Goal: Task Accomplishment & Management: Manage account settings

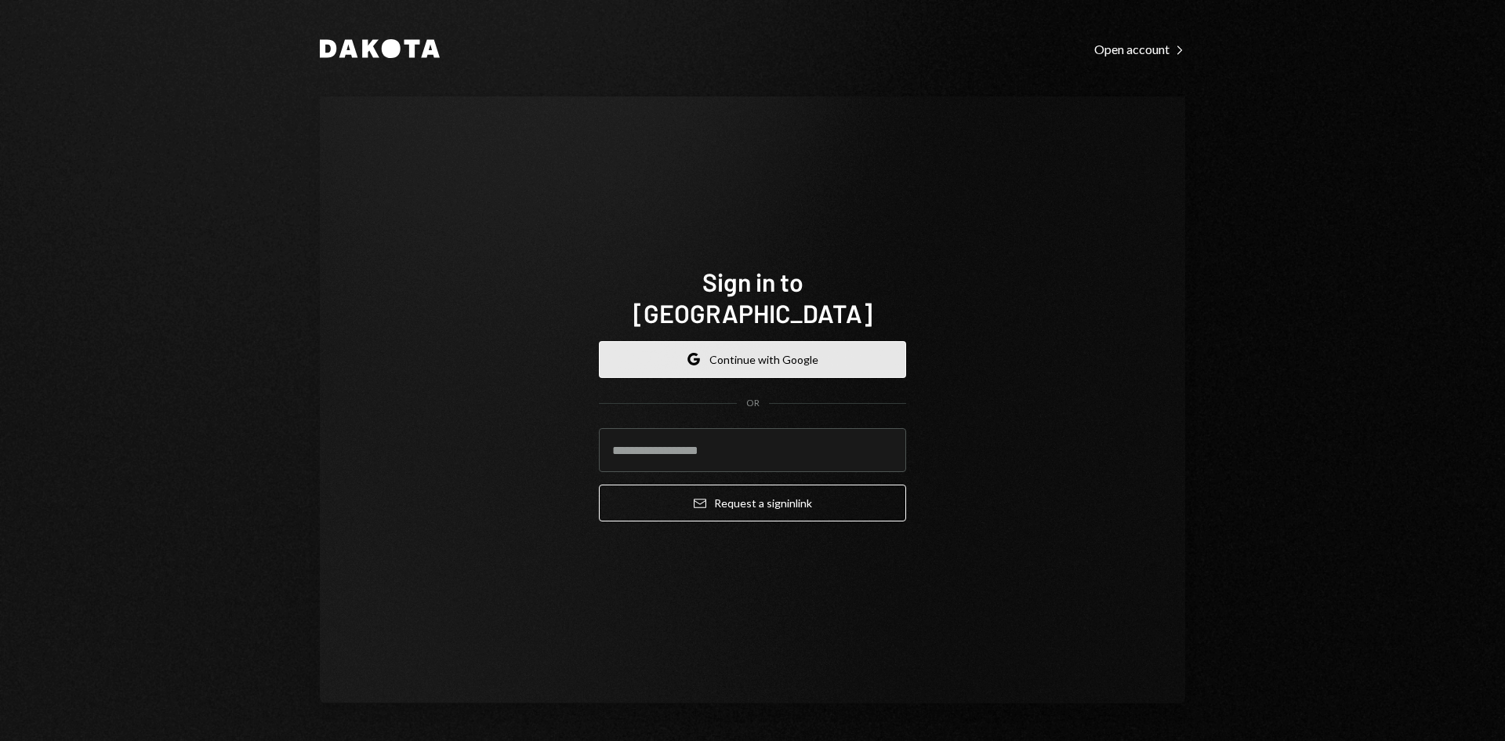
click at [804, 341] on button "Google Continue with Google" at bounding box center [752, 359] width 307 height 37
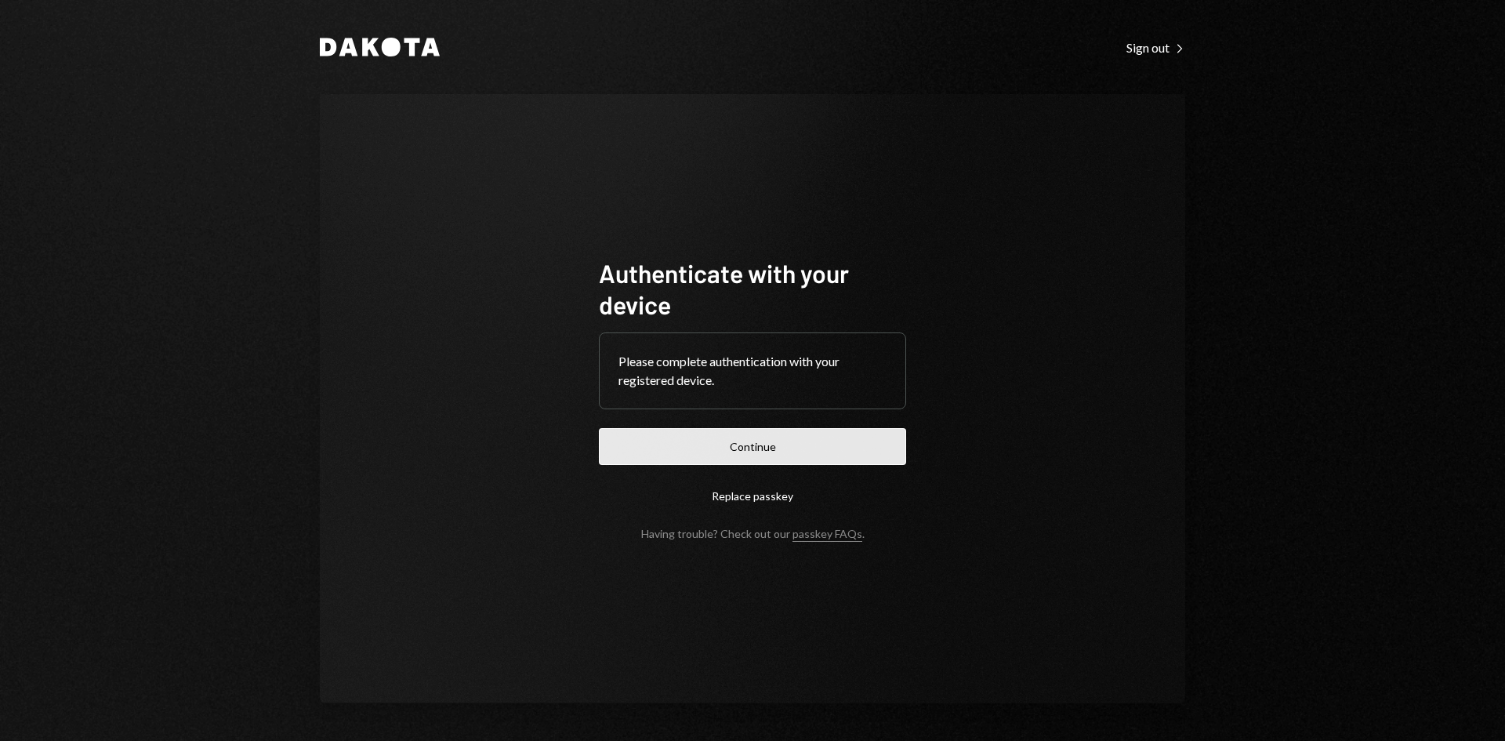
click at [832, 447] on button "Continue" at bounding box center [752, 446] width 307 height 37
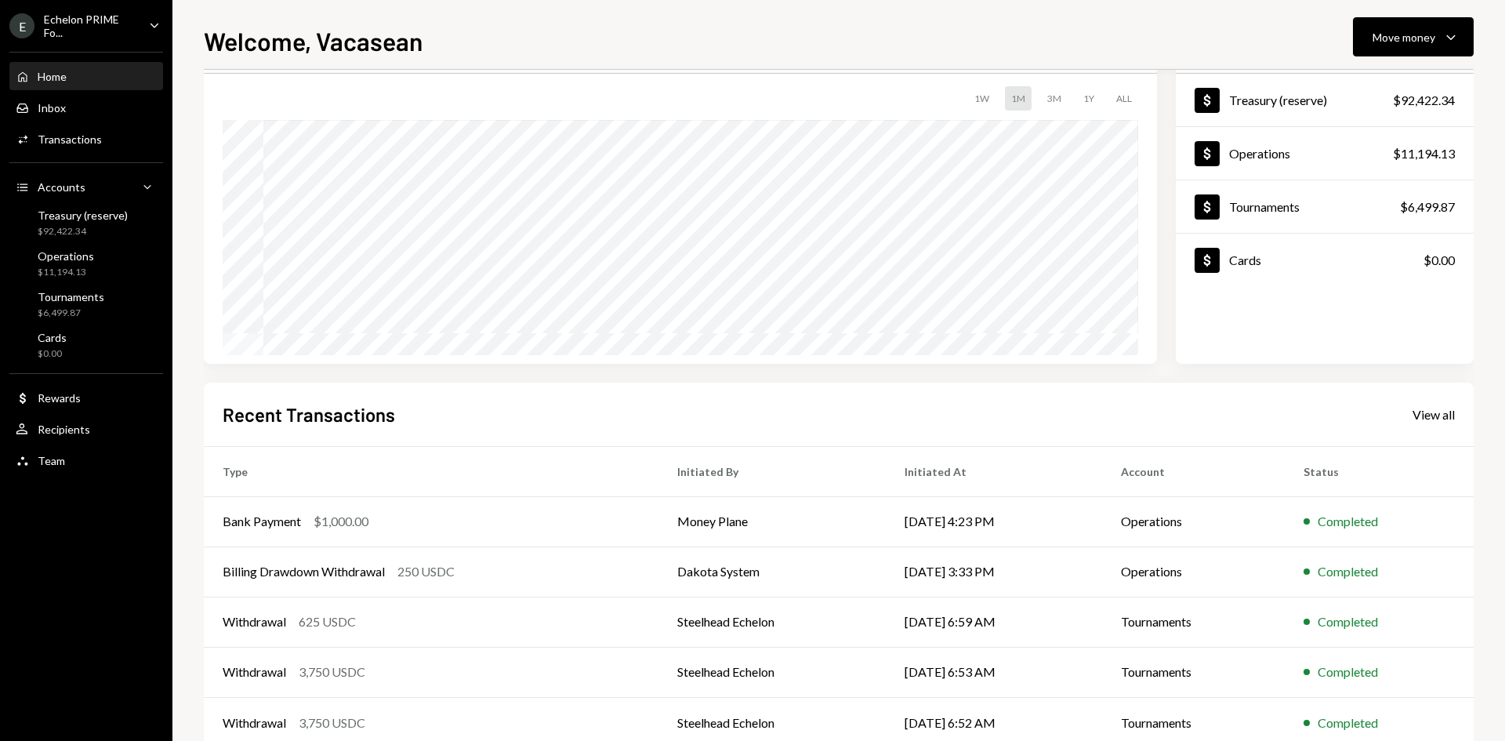
scroll to position [129, 0]
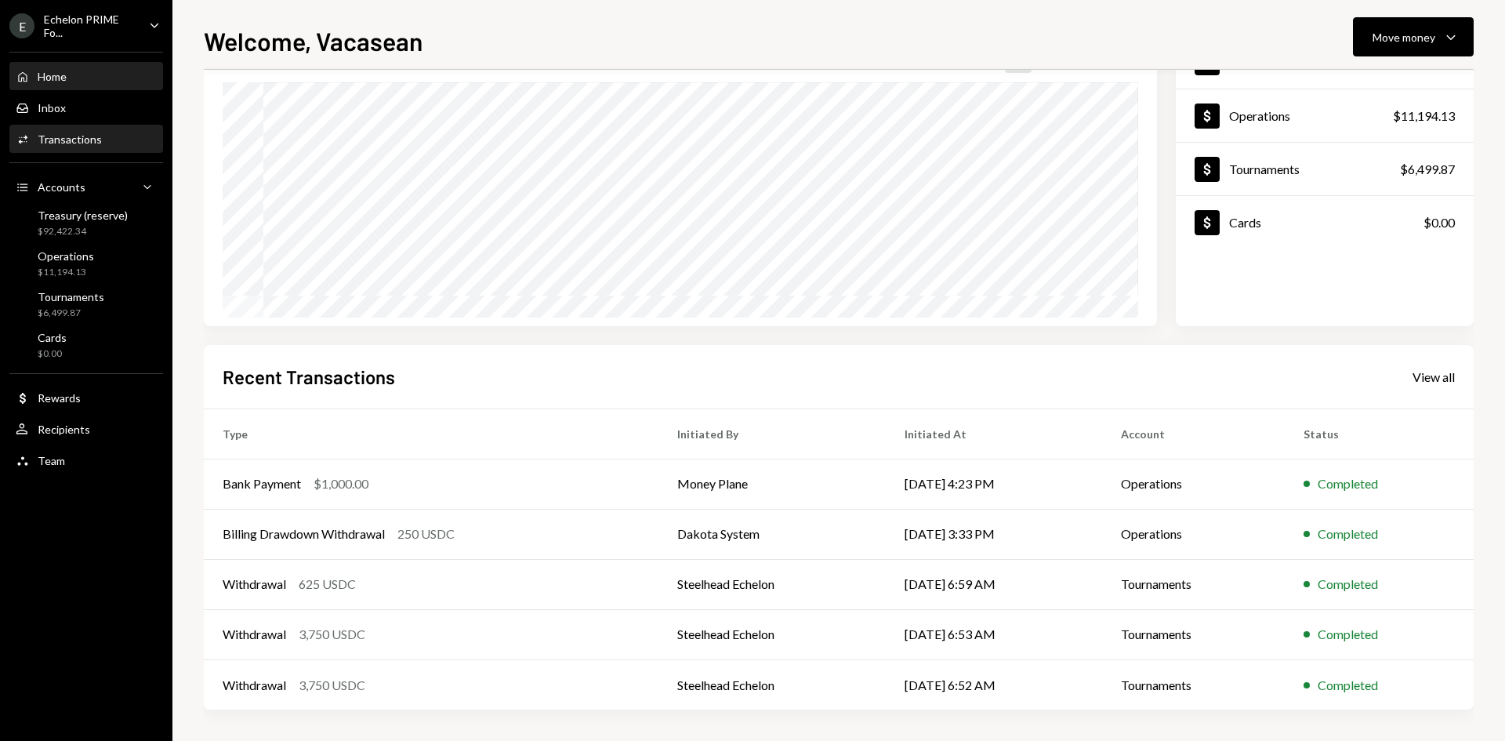
click at [82, 150] on div "Activities Transactions" at bounding box center [86, 139] width 141 height 27
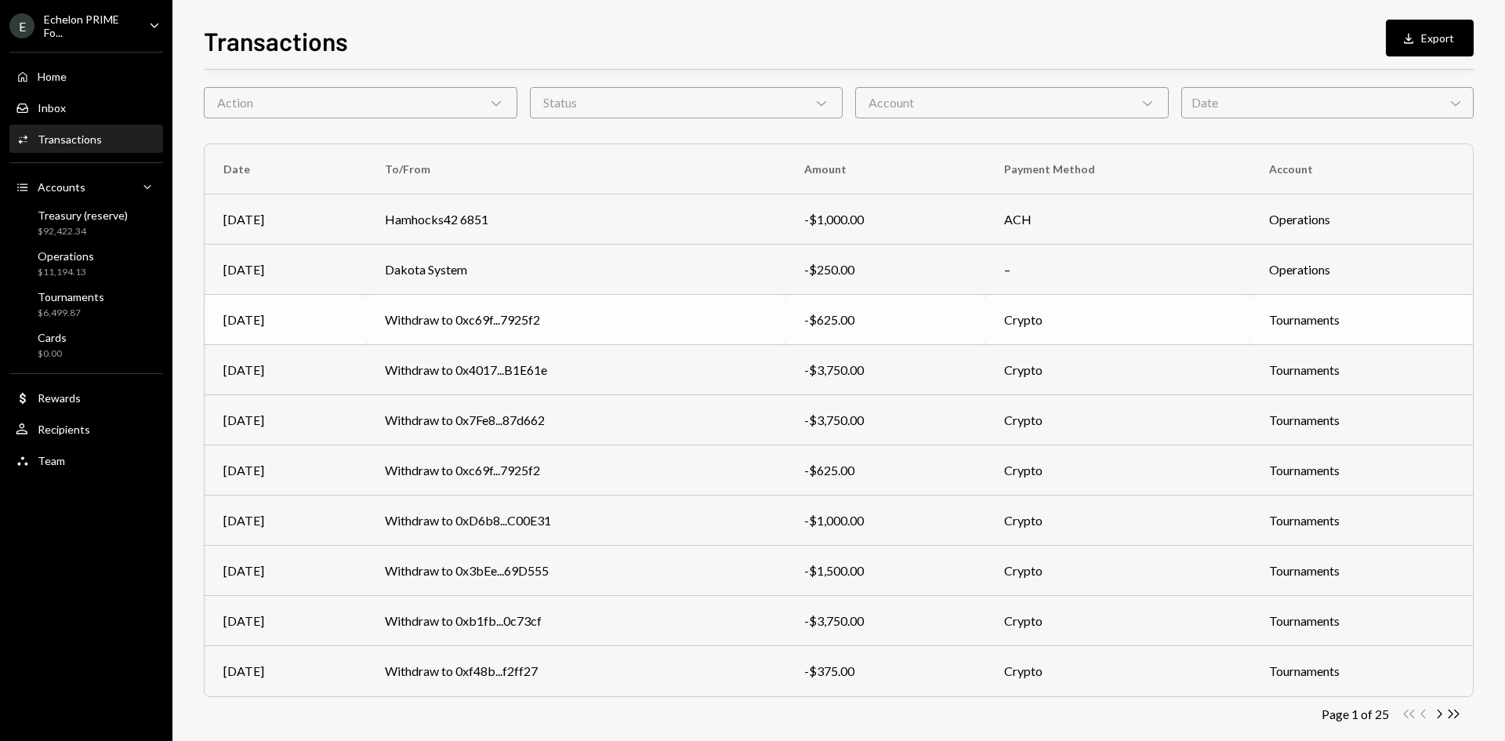
scroll to position [78, 0]
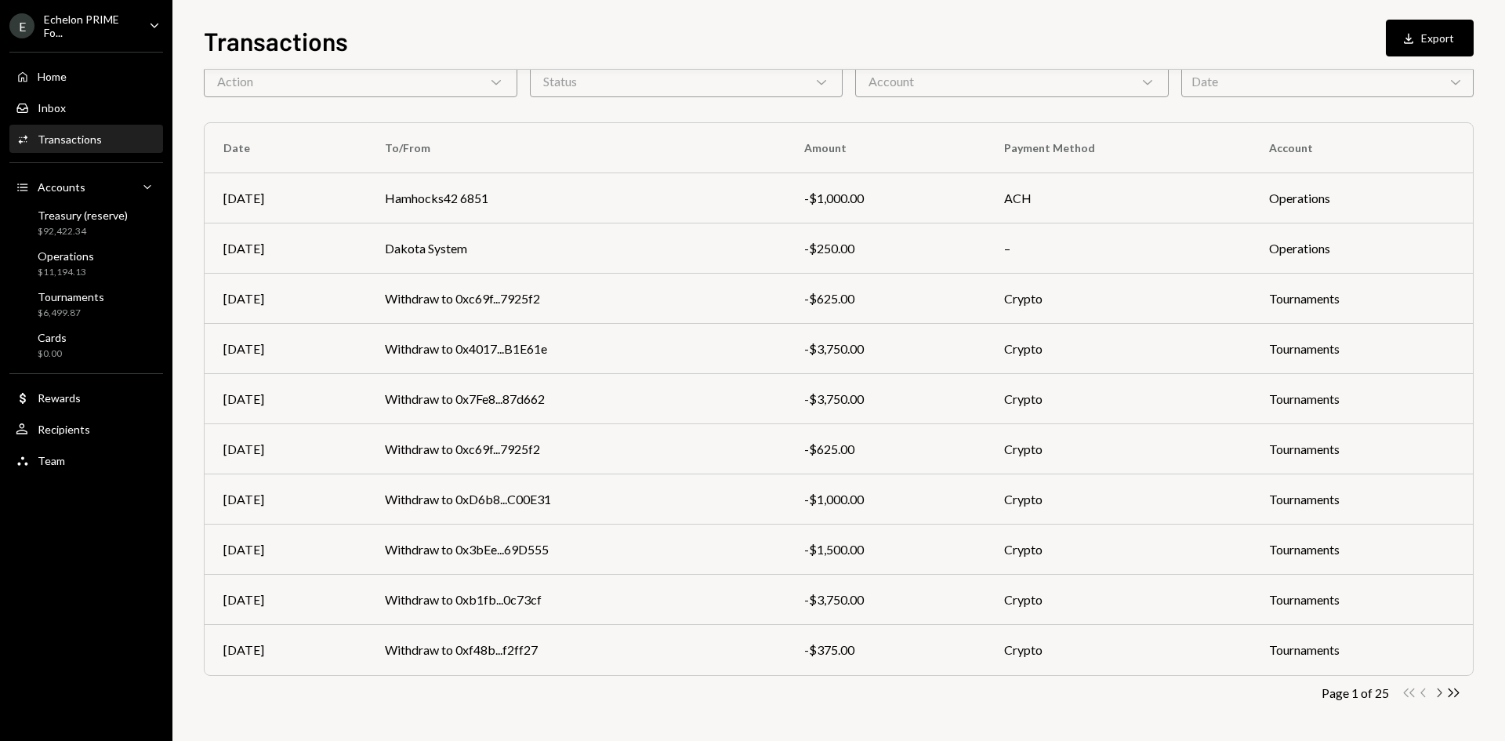
click at [1439, 691] on icon "button" at bounding box center [1440, 692] width 5 height 9
click at [1441, 694] on icon "Chevron Right" at bounding box center [1438, 692] width 15 height 15
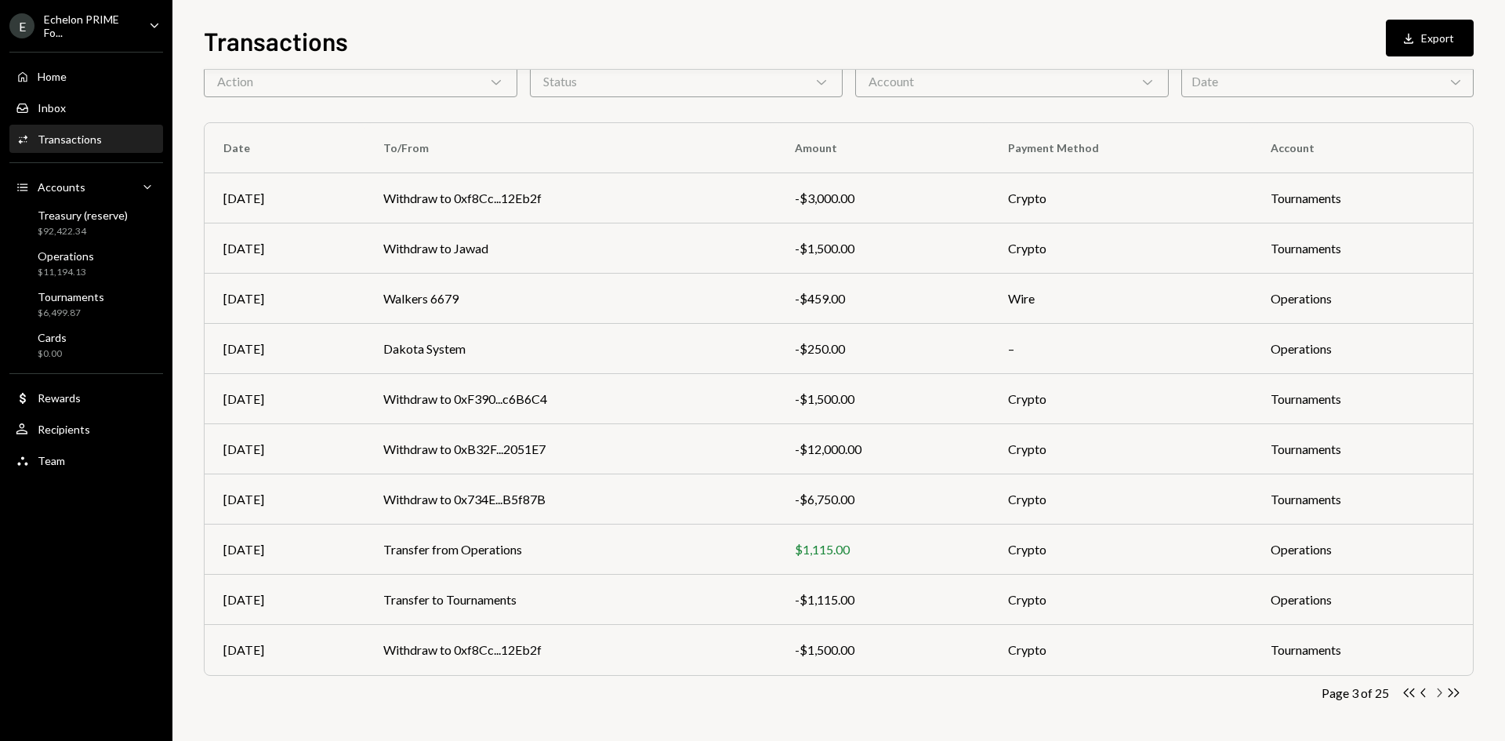
click at [1440, 691] on icon "button" at bounding box center [1440, 692] width 5 height 9
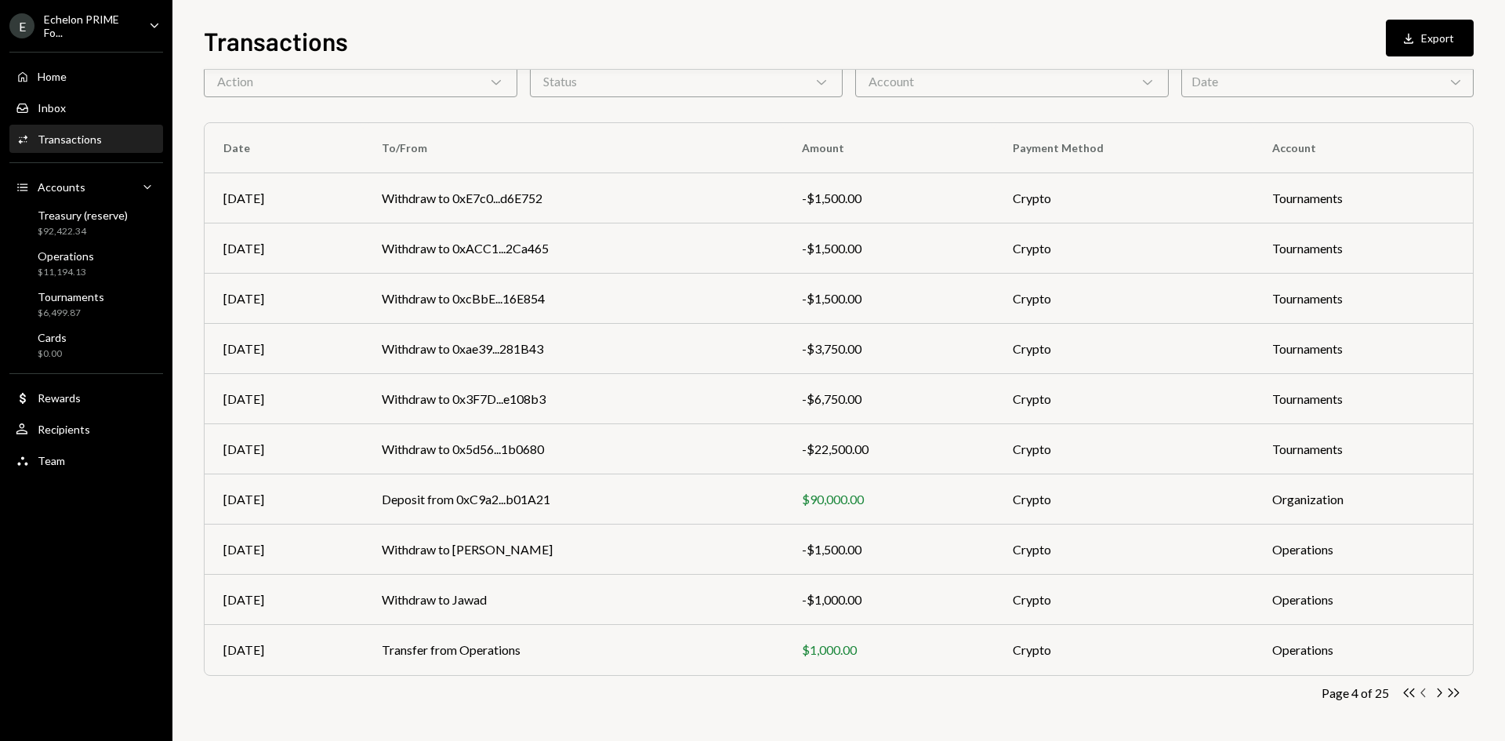
click at [1423, 693] on icon "Chevron Left" at bounding box center [1423, 692] width 15 height 15
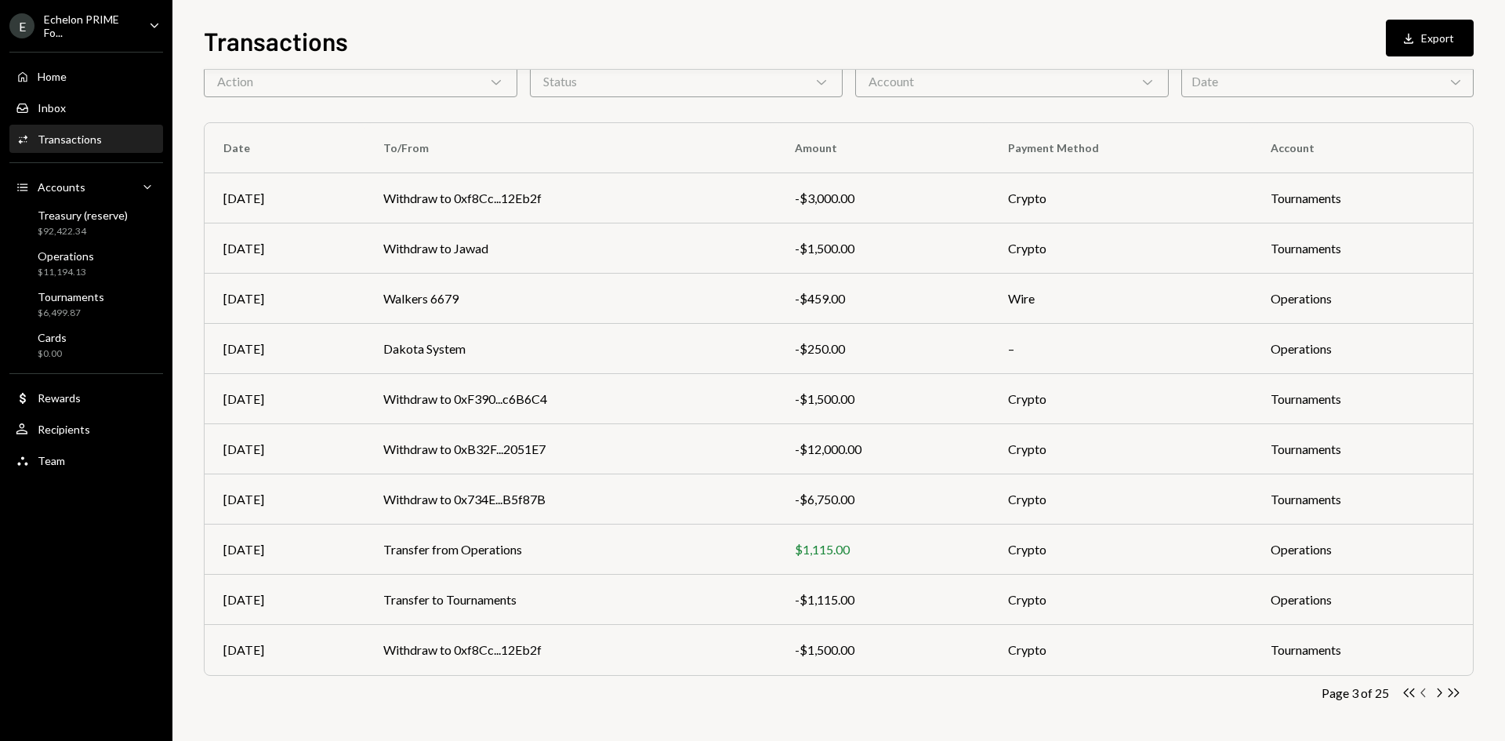
click at [1423, 693] on icon "Chevron Left" at bounding box center [1423, 692] width 15 height 15
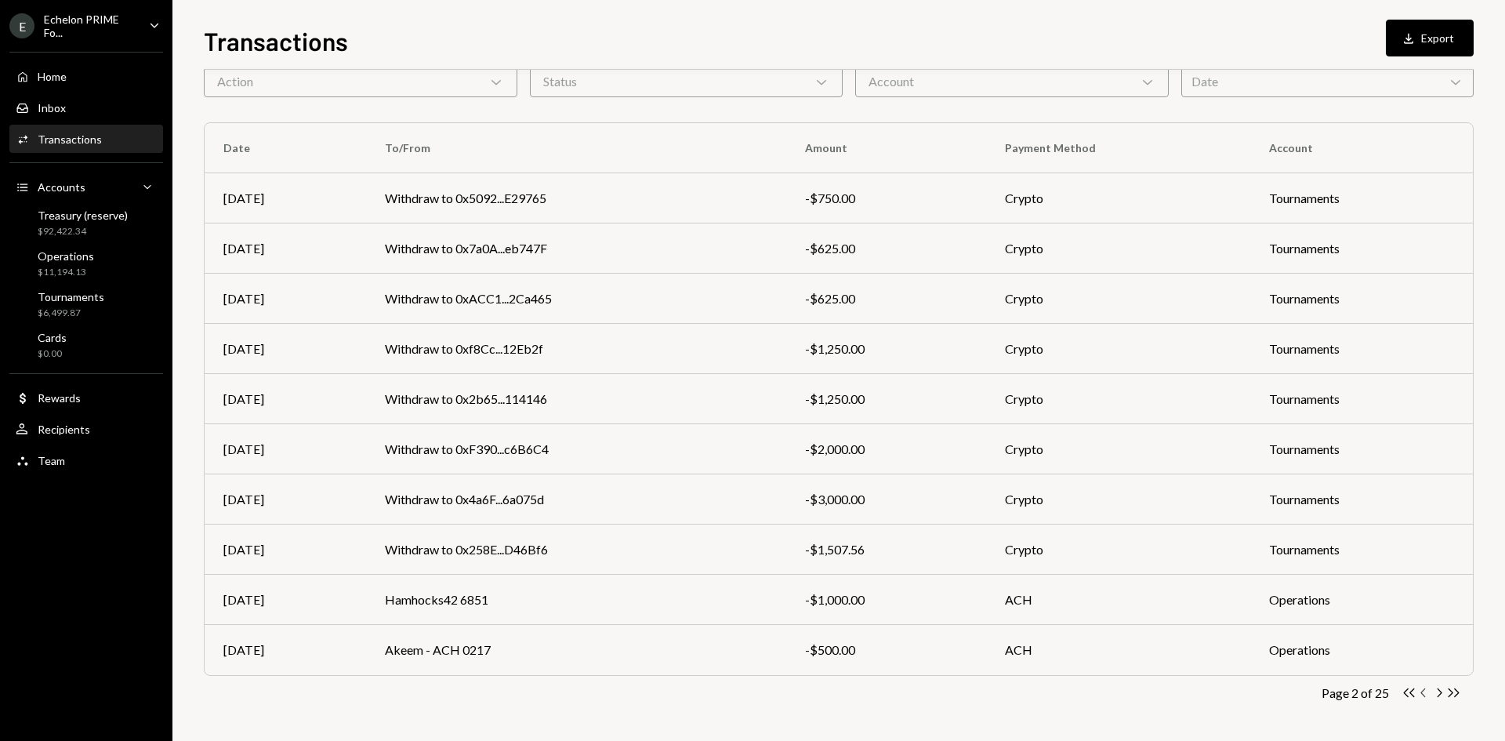
click at [1425, 690] on icon "Chevron Left" at bounding box center [1423, 692] width 15 height 15
click at [1439, 687] on icon "Chevron Right" at bounding box center [1438, 692] width 15 height 15
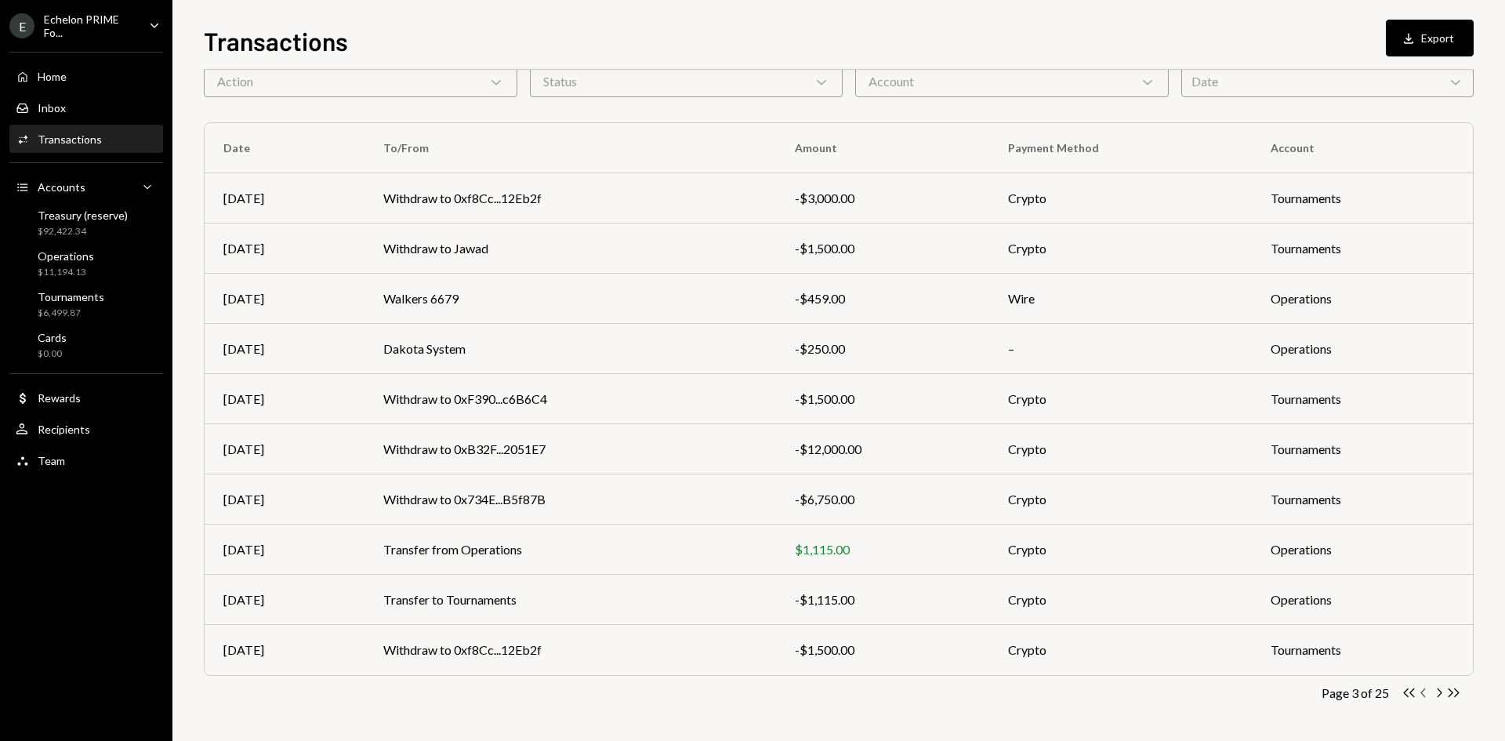
click at [1425, 690] on icon "Chevron Left" at bounding box center [1423, 692] width 15 height 15
